Goal: Navigation & Orientation: Find specific page/section

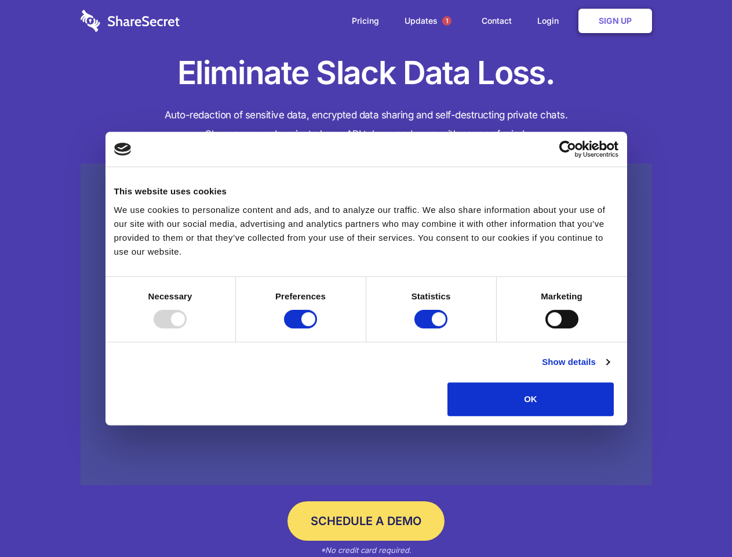
click at [187, 328] on div at bounding box center [170, 319] width 33 height 19
click at [317, 328] on input "Preferences" at bounding box center [300, 319] width 33 height 19
checkbox input "false"
click at [433, 328] on input "Statistics" at bounding box center [431, 319] width 33 height 19
checkbox input "false"
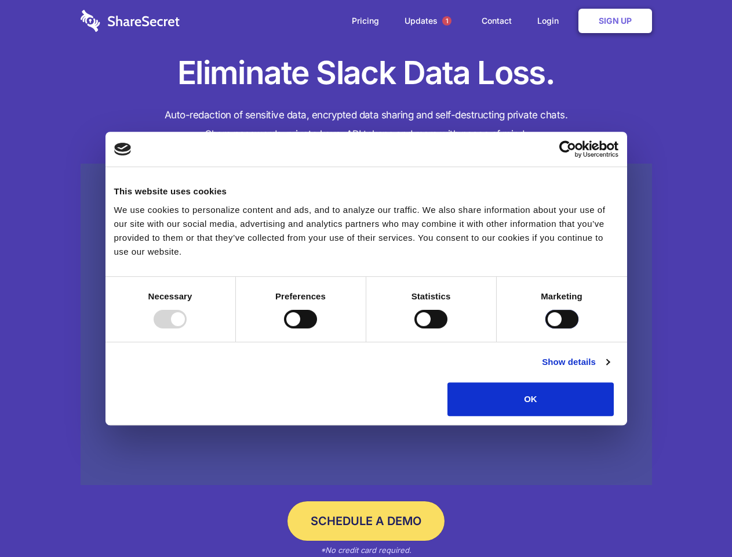
click at [546, 328] on input "Marketing" at bounding box center [562, 319] width 33 height 19
checkbox input "true"
click at [609, 369] on link "Show details" at bounding box center [575, 362] width 67 height 14
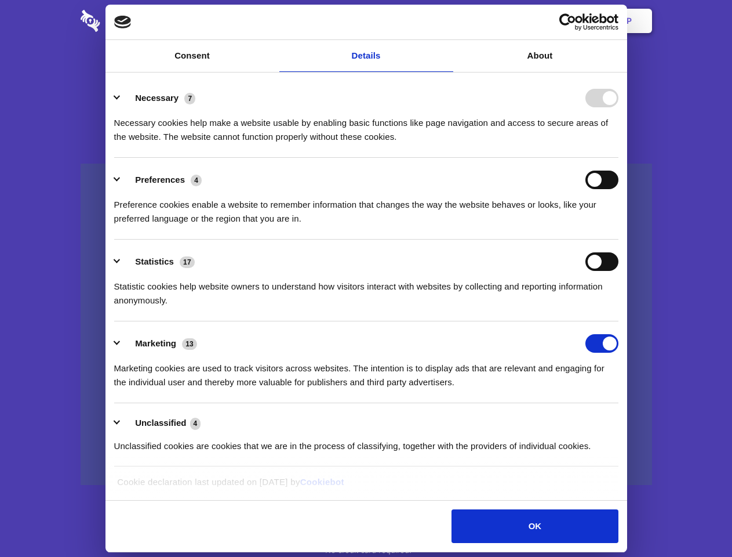
click at [619, 158] on li "Necessary 7 Necessary cookies help make a website usable by enabling basic func…" at bounding box center [366, 117] width 504 height 82
click at [446, 21] on span "1" at bounding box center [446, 20] width 9 height 9
